Goal: Information Seeking & Learning: Learn about a topic

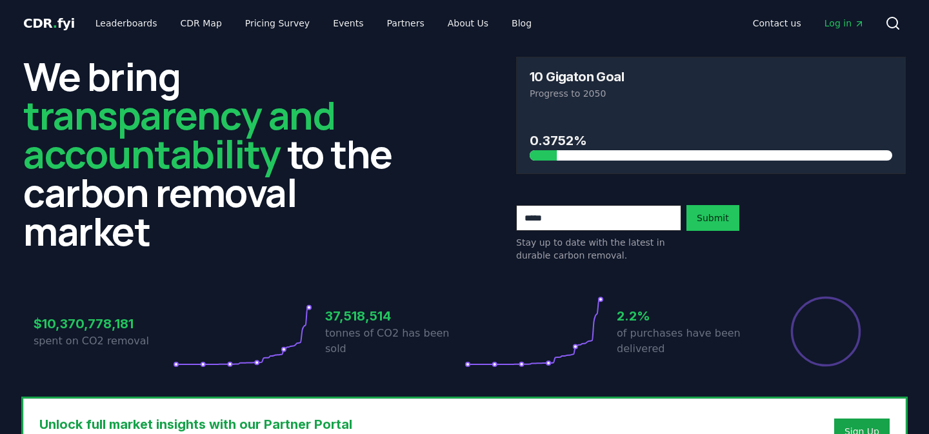
scroll to position [353, 0]
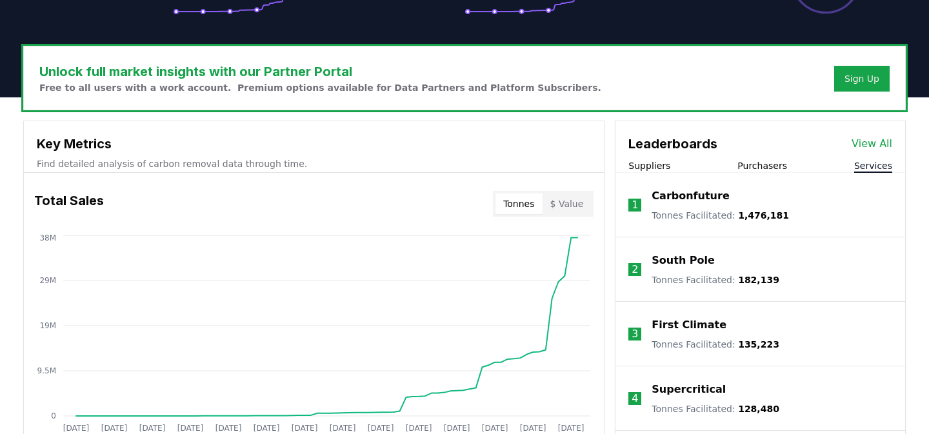
click at [656, 168] on button "Suppliers" at bounding box center [650, 165] width 42 height 13
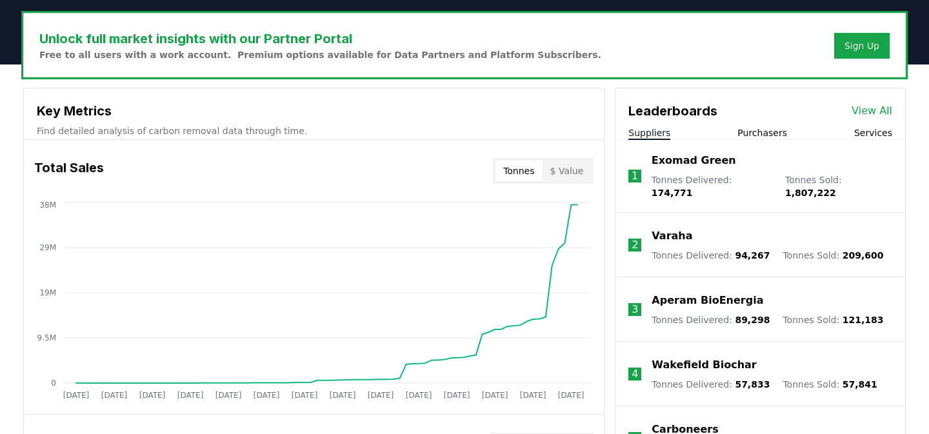
scroll to position [387, 0]
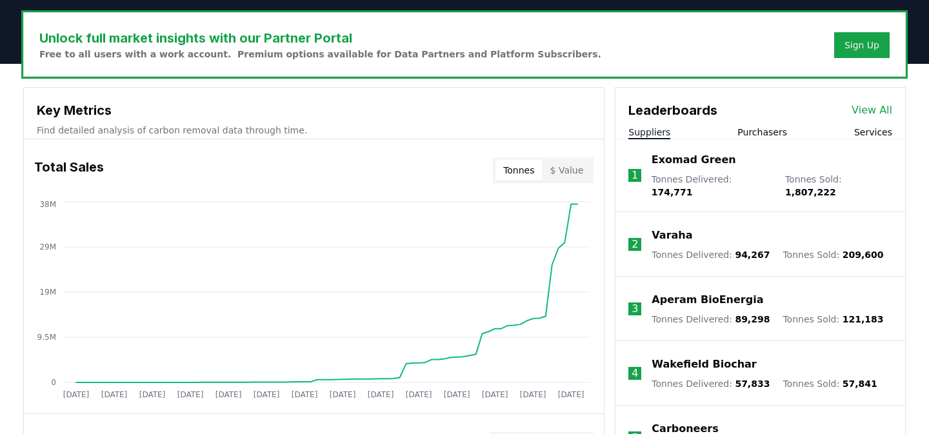
click at [676, 162] on p "Exomad Green" at bounding box center [694, 159] width 85 height 15
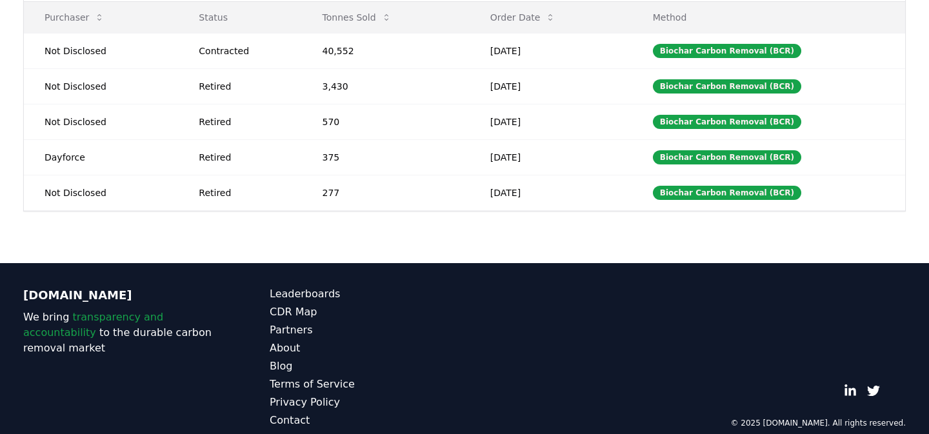
scroll to position [480, 0]
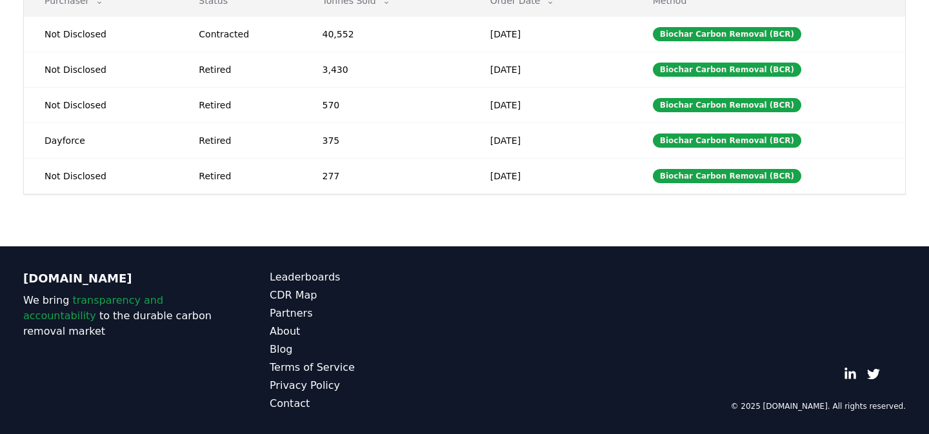
click at [470, 166] on td "277" at bounding box center [386, 175] width 168 height 35
click at [300, 281] on link "Leaderboards" at bounding box center [367, 277] width 195 height 15
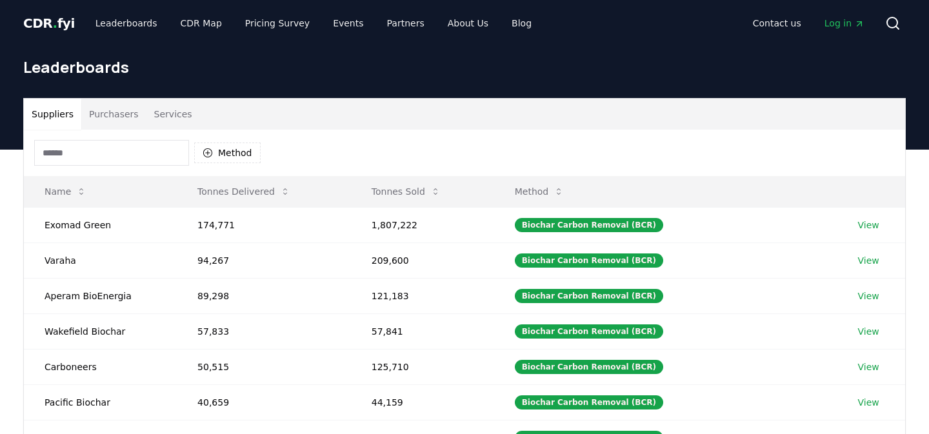
click at [848, 26] on span "Log in" at bounding box center [845, 23] width 40 height 13
